Goal: Task Accomplishment & Management: Manage account settings

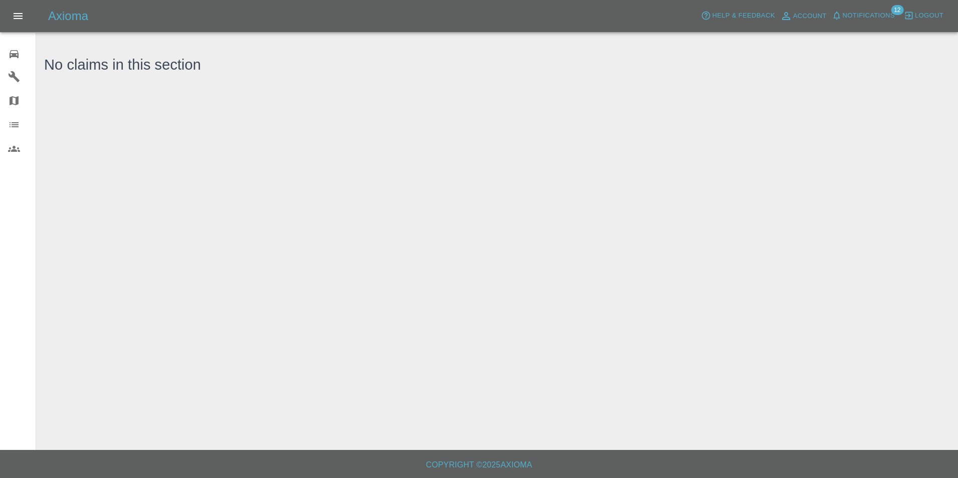
click at [18, 58] on icon at bounding box center [14, 54] width 12 height 12
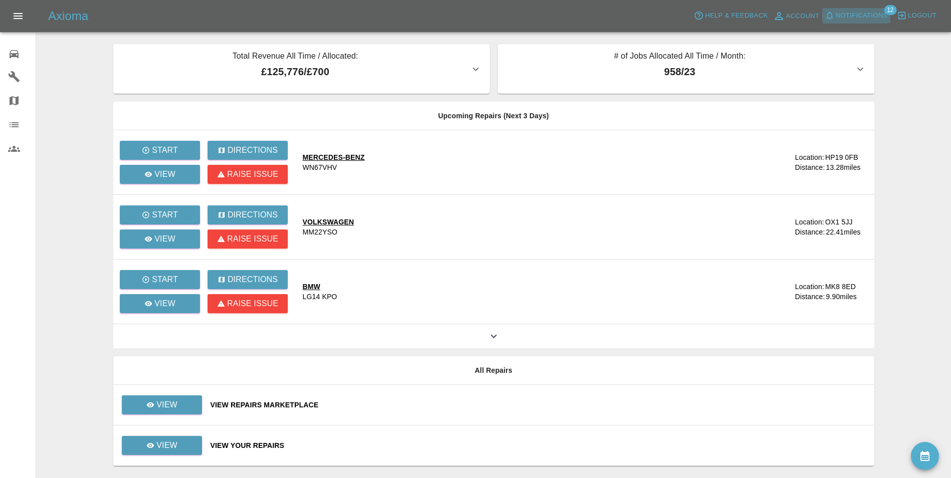
click at [875, 13] on span "Notifications" at bounding box center [861, 16] width 52 height 12
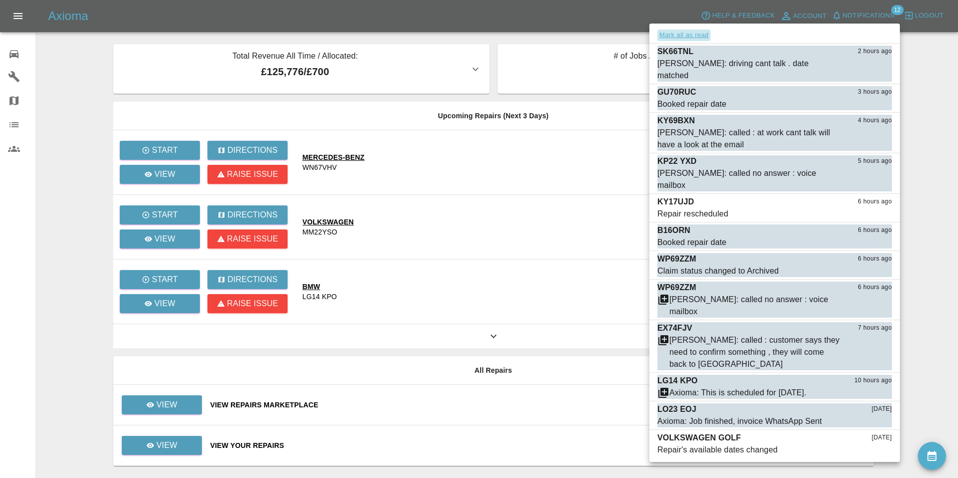
click at [695, 36] on button "Mark all as read" at bounding box center [684, 36] width 53 height 12
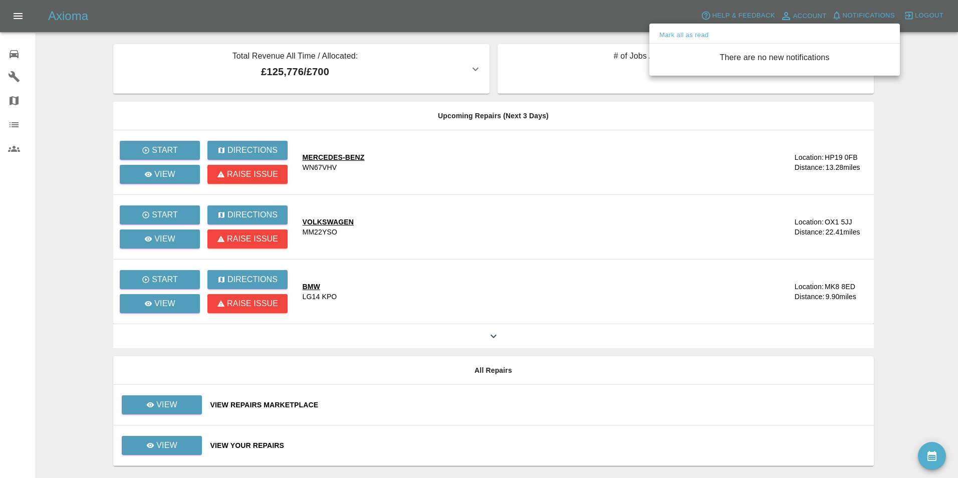
drag, startPoint x: 662, startPoint y: 166, endPoint x: 666, endPoint y: 162, distance: 5.3
click at [663, 164] on div at bounding box center [479, 239] width 958 height 478
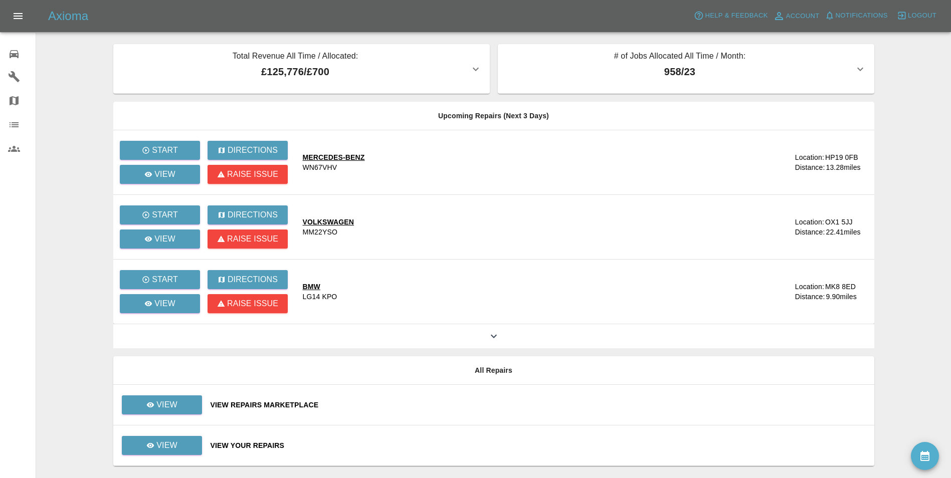
click at [16, 54] on icon at bounding box center [14, 54] width 9 height 8
click at [21, 54] on div "0" at bounding box center [22, 53] width 28 height 15
click at [9, 54] on icon at bounding box center [14, 54] width 12 height 12
click at [868, 11] on span "Notifications" at bounding box center [861, 16] width 52 height 12
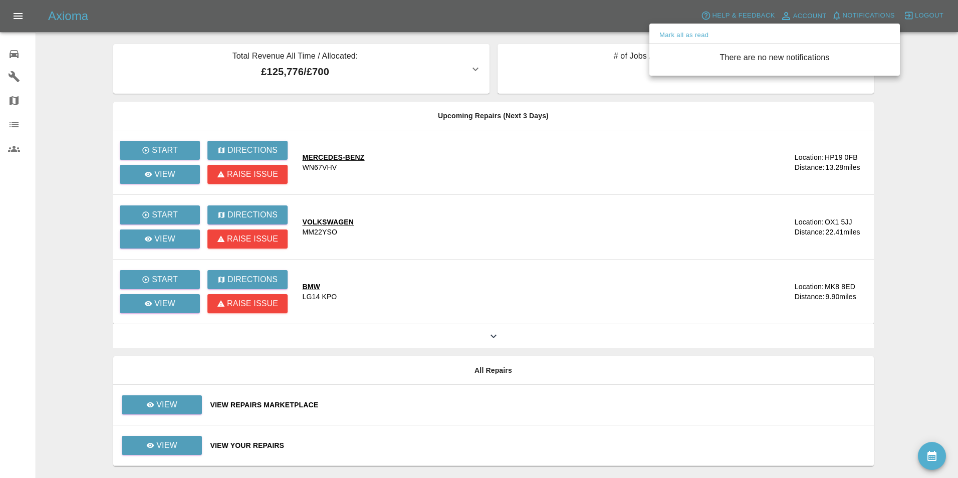
click at [892, 125] on div at bounding box center [479, 239] width 958 height 478
